Goal: Register for event/course

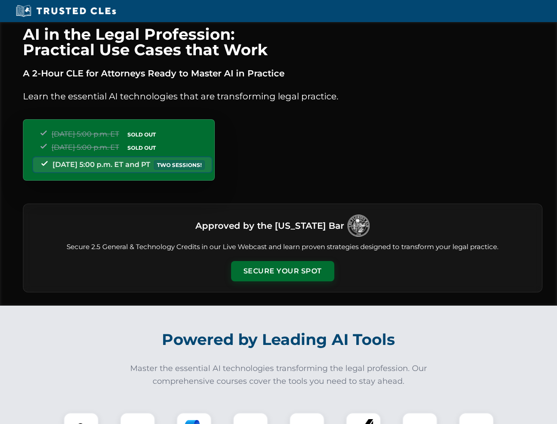
click at [282, 271] on button "Secure Your Spot" at bounding box center [282, 271] width 103 height 20
click at [81, 418] on img at bounding box center [81, 430] width 26 height 26
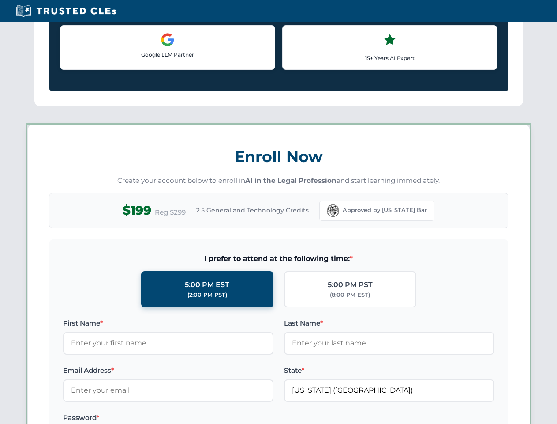
click at [194, 418] on label "Password *" at bounding box center [168, 417] width 211 height 11
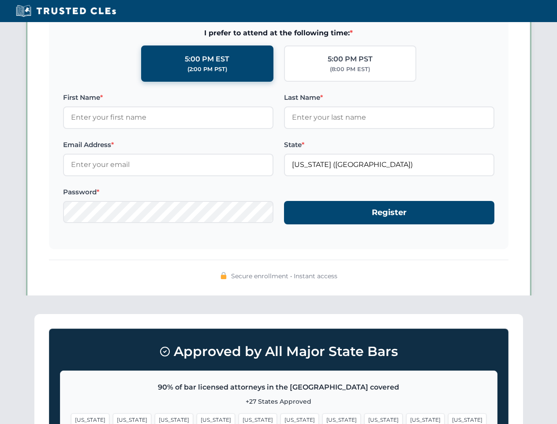
click at [406, 418] on span "[US_STATE]" at bounding box center [425, 419] width 38 height 13
